Goal: Transaction & Acquisition: Purchase product/service

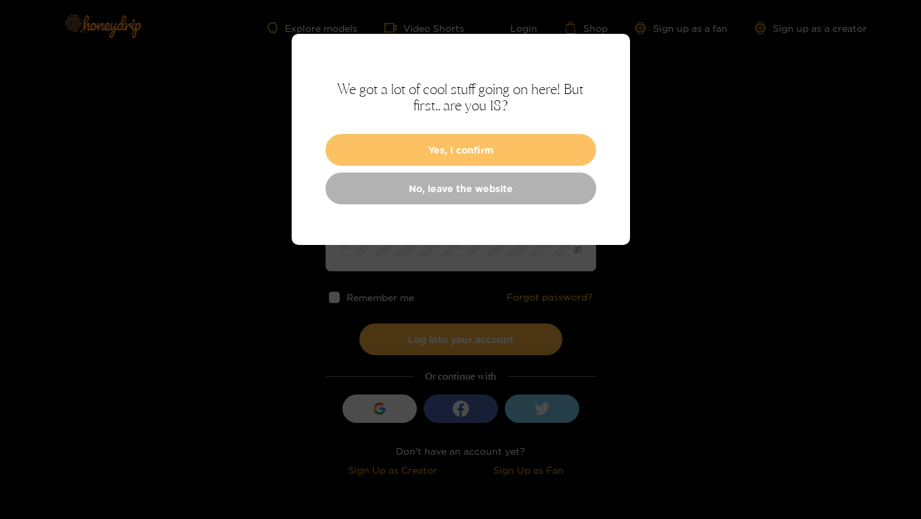
click at [441, 149] on button "Yes, I confirm" at bounding box center [460, 150] width 271 height 32
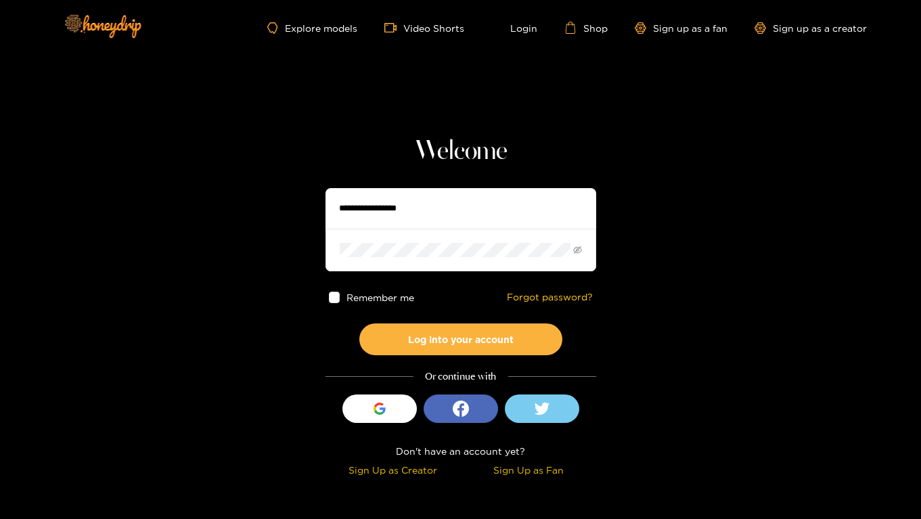
click at [440, 213] on input "text" at bounding box center [460, 208] width 271 height 41
type input "**********"
click at [359, 323] on button "Log into your account" at bounding box center [460, 339] width 203 height 32
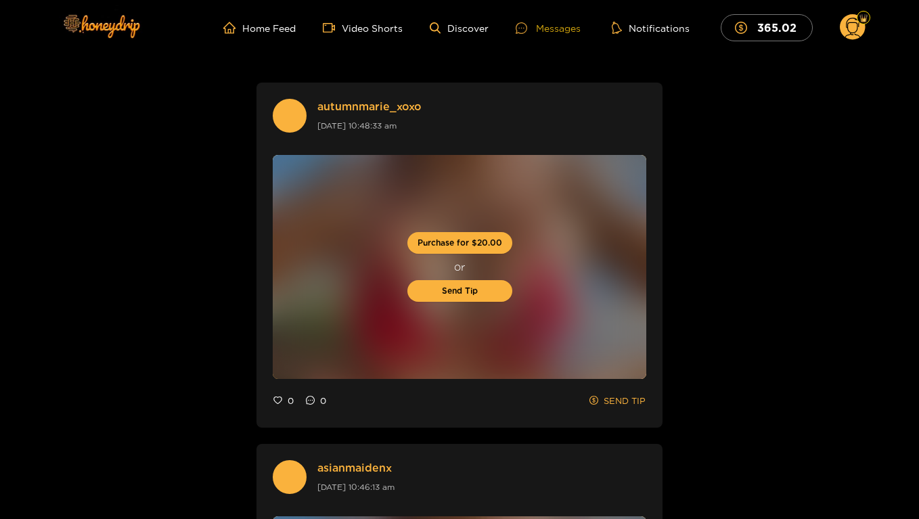
click at [555, 27] on div "Messages" at bounding box center [547, 28] width 65 height 16
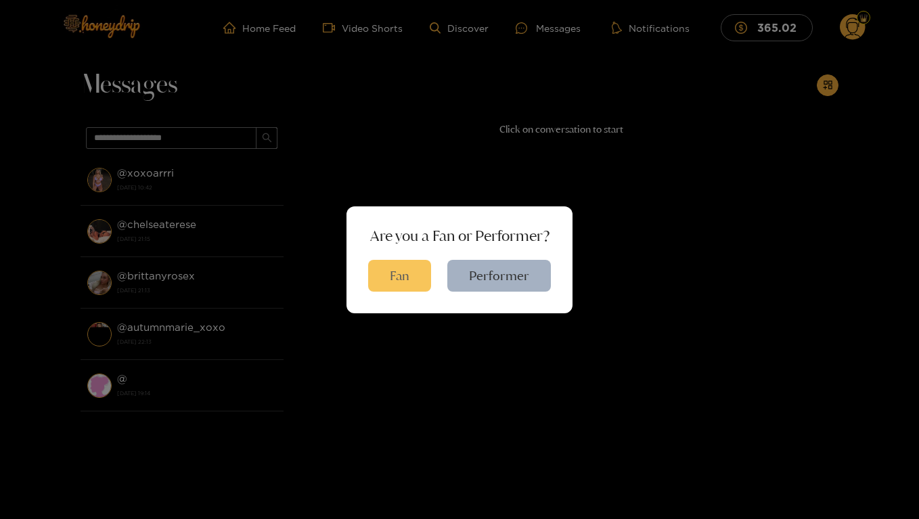
click at [413, 281] on button "Fan" at bounding box center [399, 276] width 63 height 32
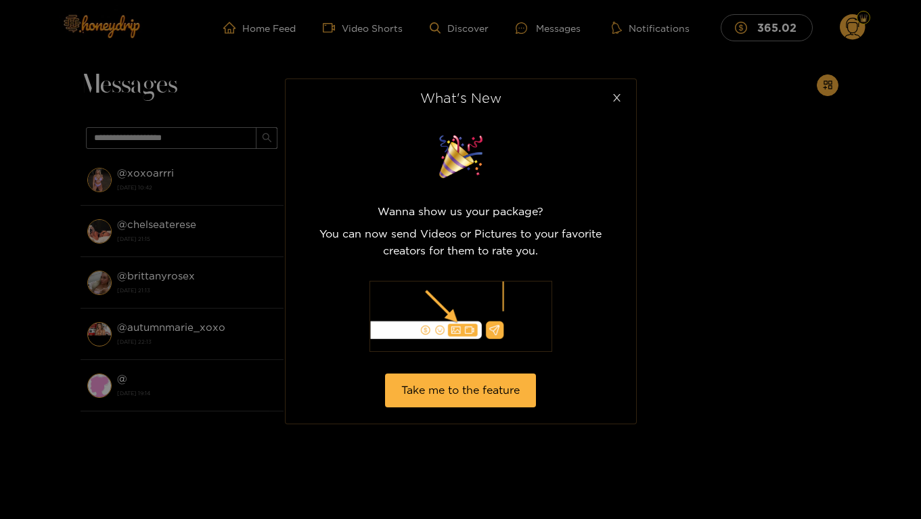
click at [618, 97] on icon "close" at bounding box center [616, 97] width 7 height 7
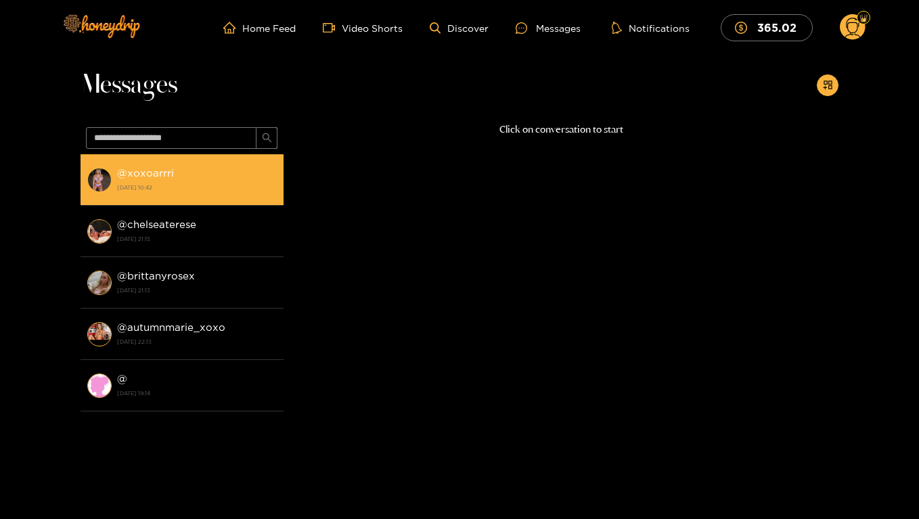
click at [206, 178] on div "@ xoxoarrri 16 September 2025 10:42" at bounding box center [197, 179] width 160 height 30
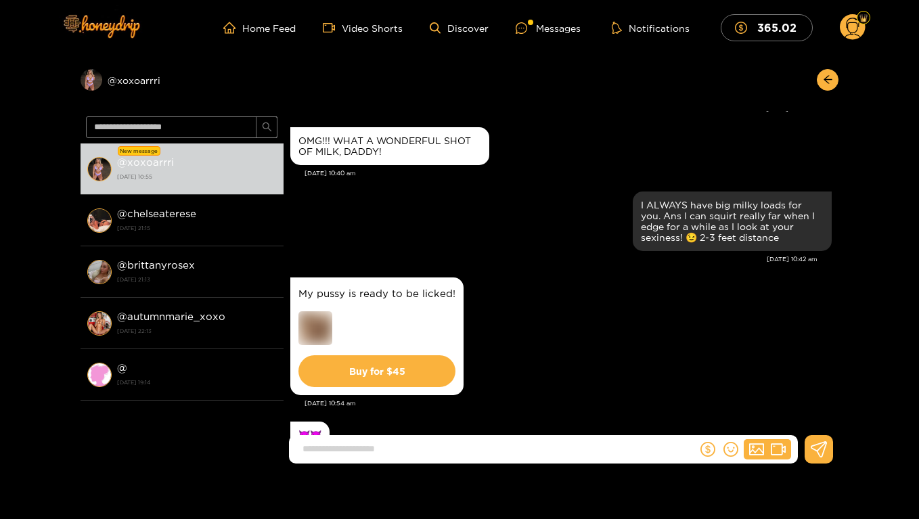
scroll to position [2162, 0]
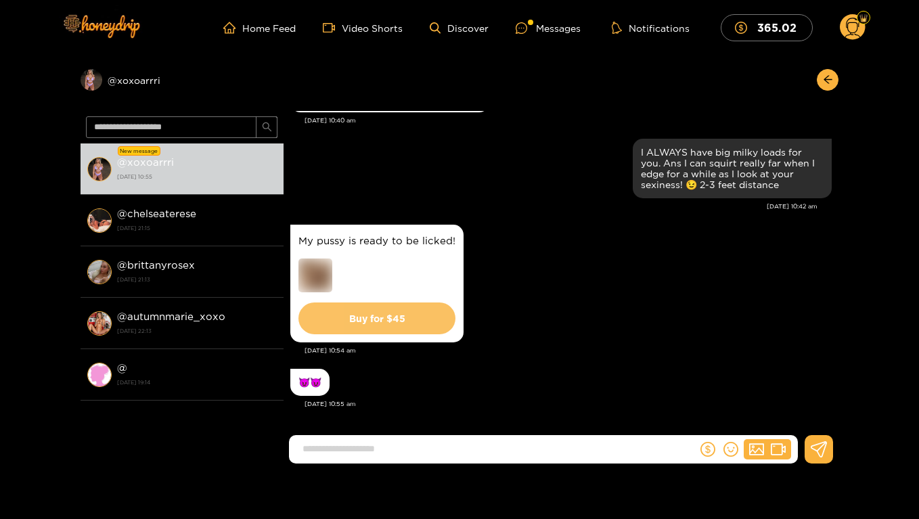
click at [395, 319] on button "Buy for $ 45" at bounding box center [376, 318] width 157 height 32
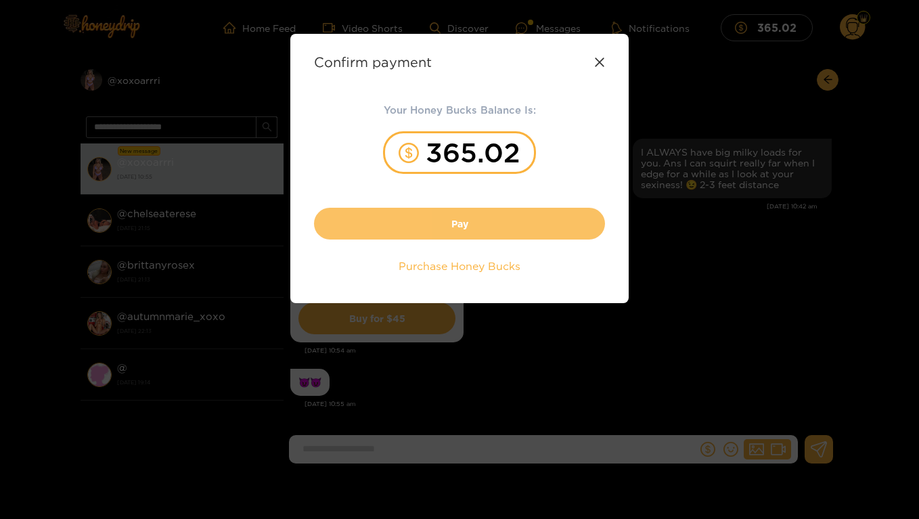
click at [457, 231] on button "Pay" at bounding box center [459, 224] width 291 height 32
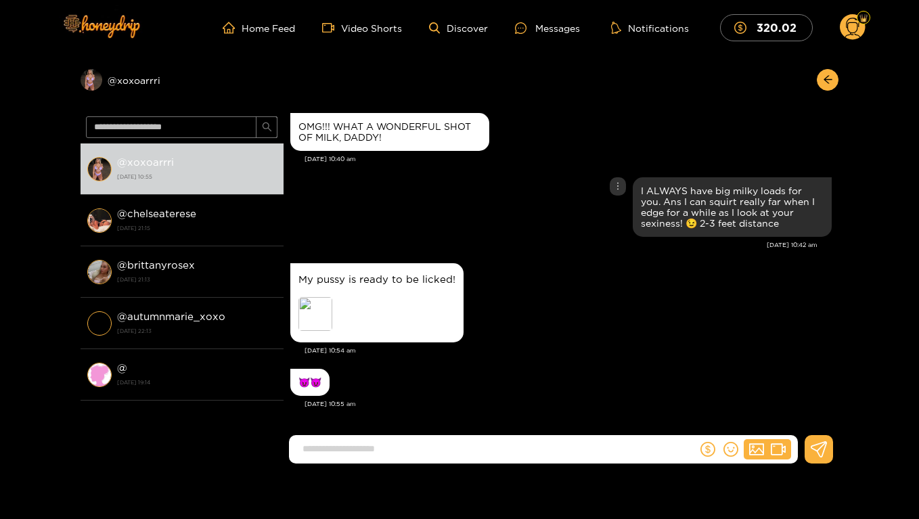
scroll to position [1995, 0]
click at [308, 306] on div "Preview" at bounding box center [315, 314] width 34 height 34
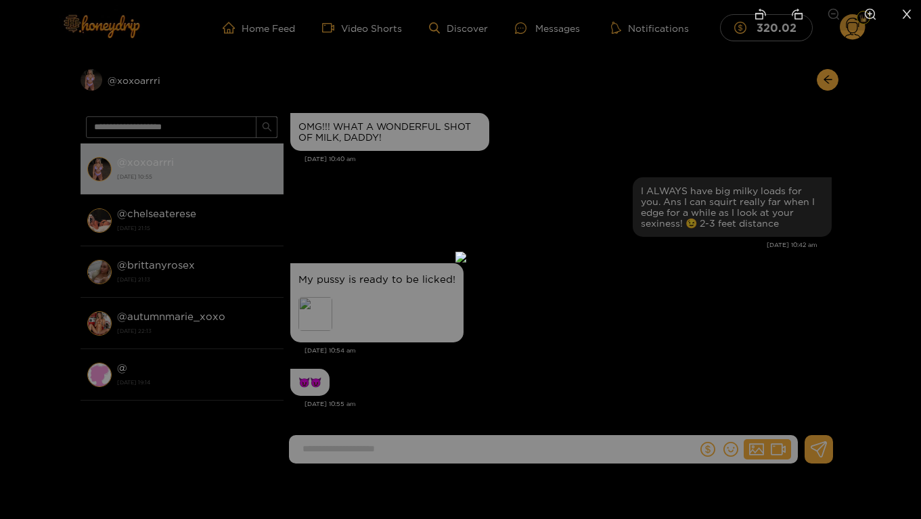
click at [866, 14] on icon "zoom-in" at bounding box center [870, 14] width 12 height 12
click at [905, 16] on icon "close" at bounding box center [906, 14] width 12 height 12
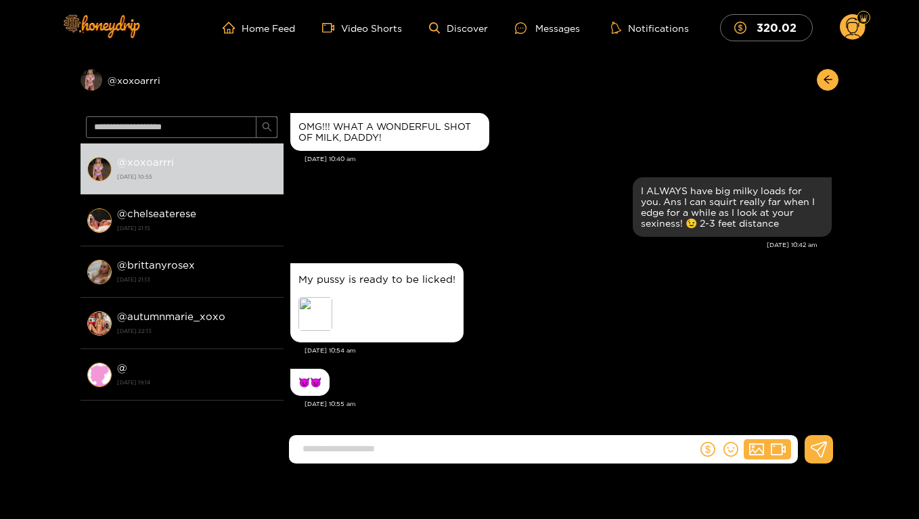
click at [600, 458] on input at bounding box center [496, 449] width 401 height 22
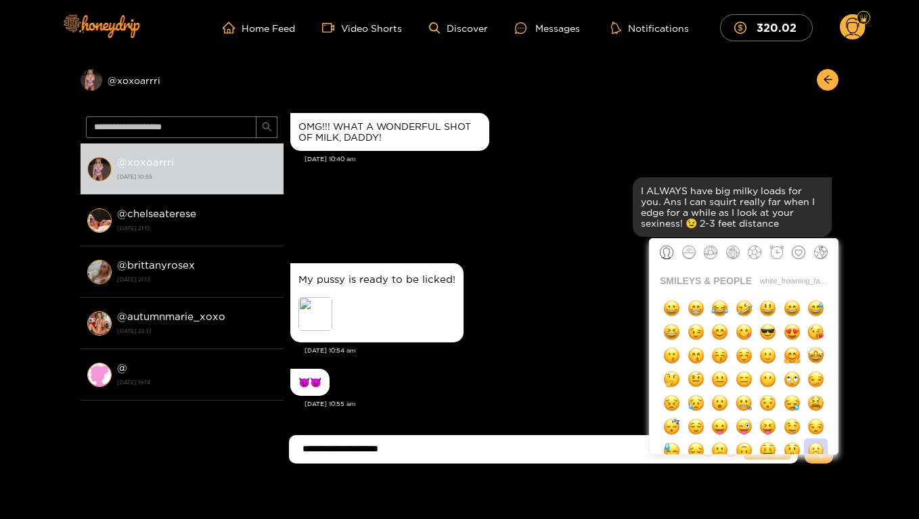
click at [815, 449] on img "button" at bounding box center [815, 450] width 17 height 17
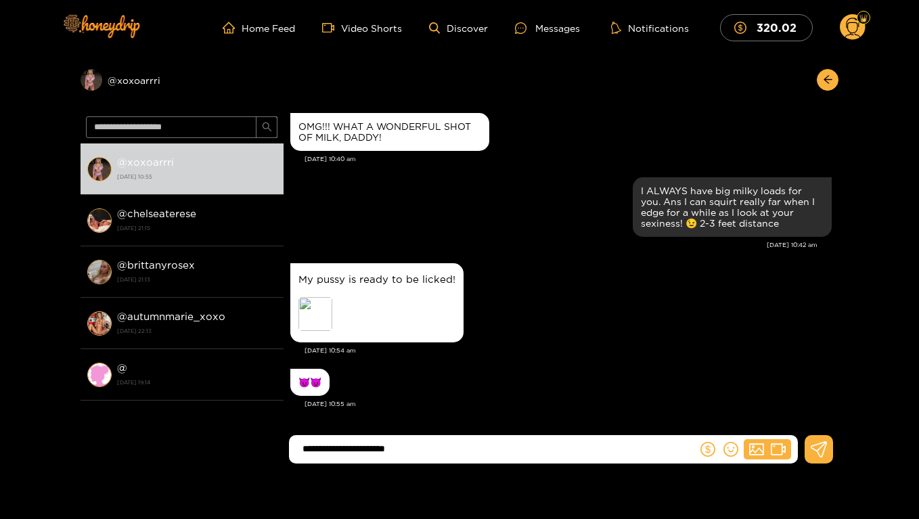
click at [468, 449] on input "**********" at bounding box center [496, 449] width 401 height 22
type input "**********"
click at [815, 444] on icon at bounding box center [818, 449] width 16 height 16
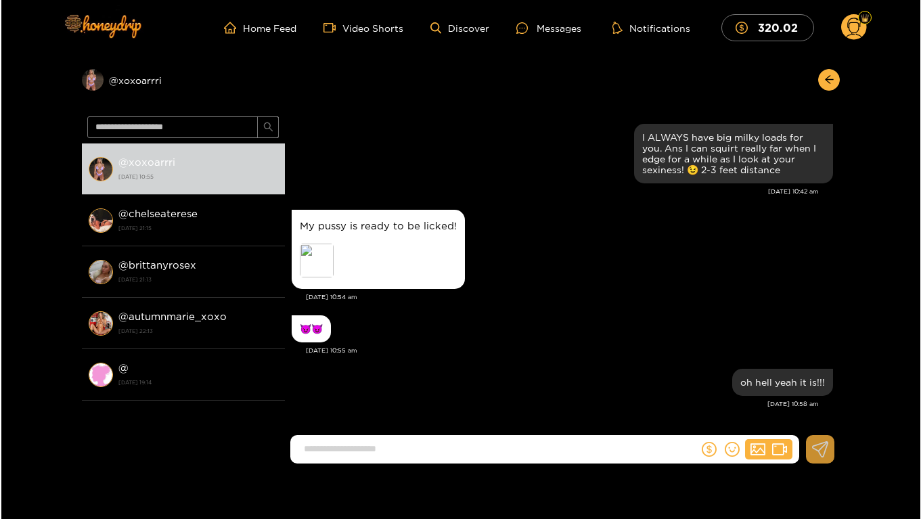
scroll to position [2048, 0]
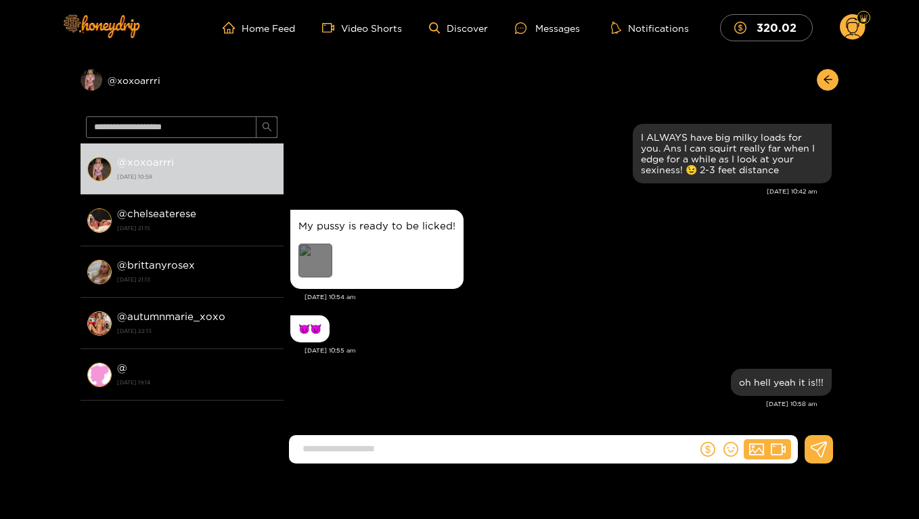
click at [303, 258] on div "Preview" at bounding box center [315, 261] width 34 height 34
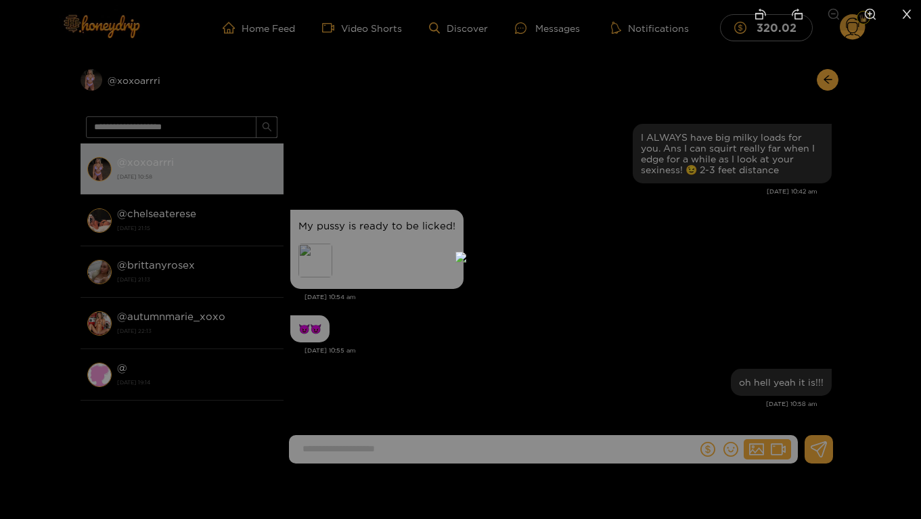
click at [869, 13] on icon "zoom-in" at bounding box center [869, 14] width 11 height 11
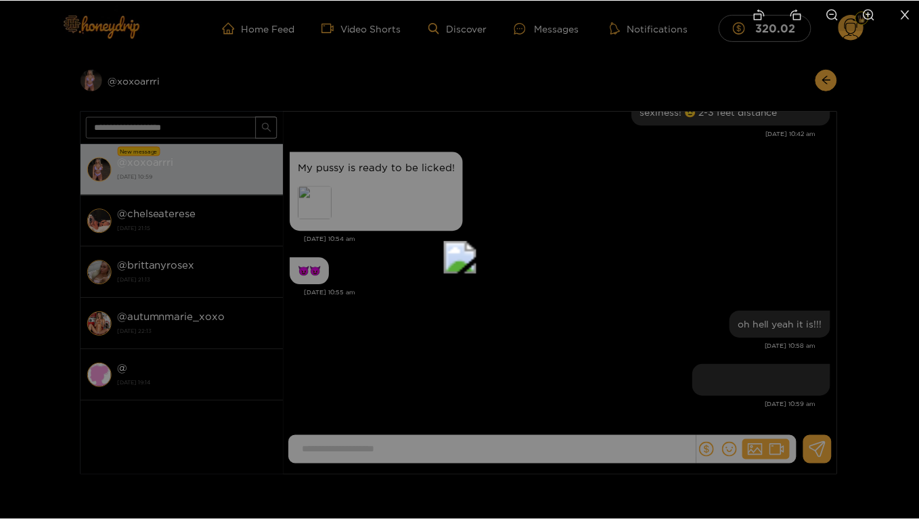
scroll to position [2106, 0]
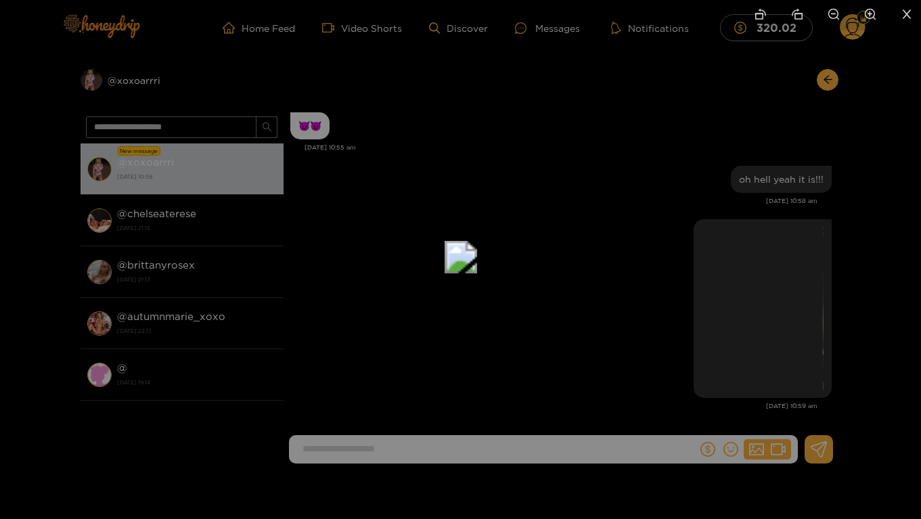
click at [910, 16] on icon "close" at bounding box center [906, 14] width 12 height 12
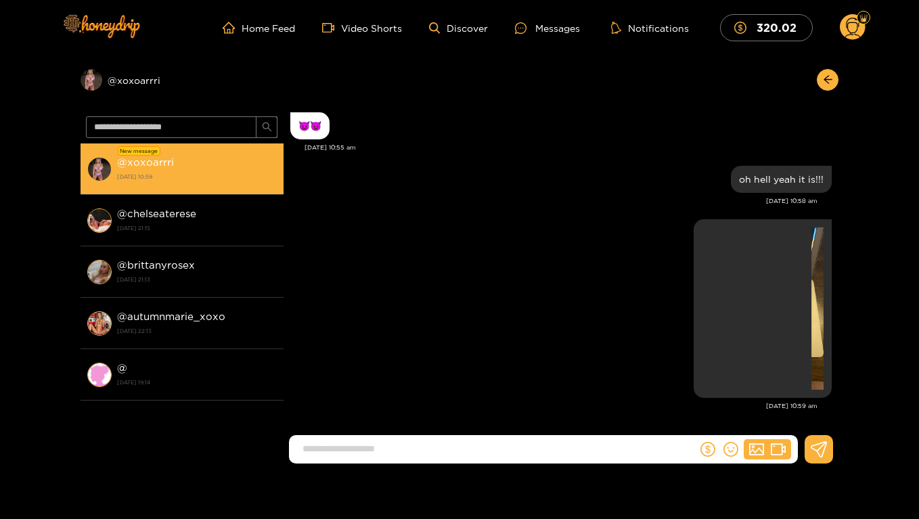
click at [178, 164] on div "@ xoxoarrri [DATE] 10:59" at bounding box center [197, 169] width 160 height 30
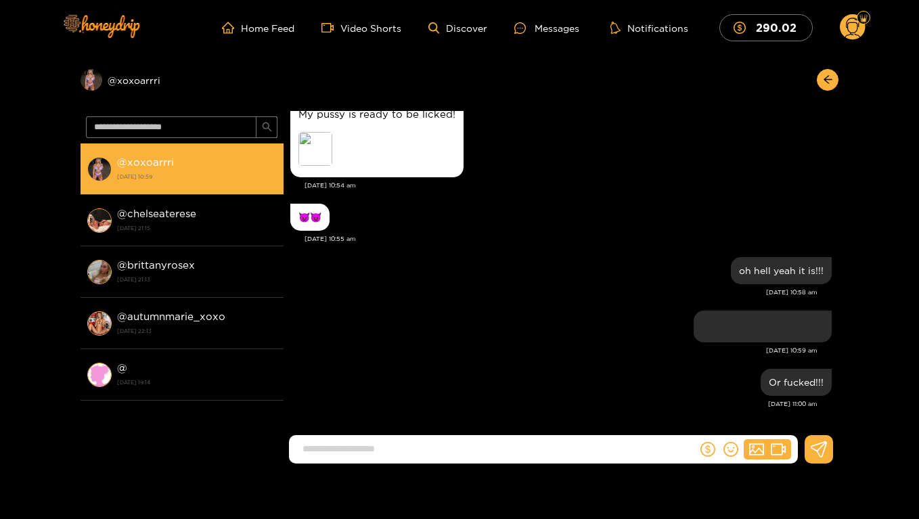
scroll to position [2051, 0]
